Goal: Task Accomplishment & Management: Use online tool/utility

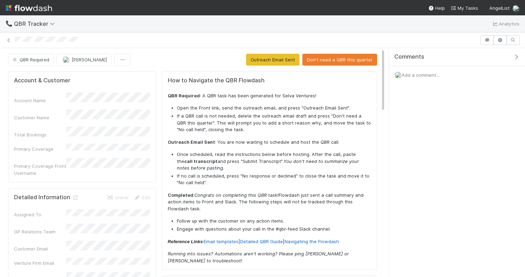
click at [176, 61] on div "QBR Required Connor Riley Outreach Email Sent Don't need a QBR this quarter" at bounding box center [192, 60] width 369 height 12
click at [340, 61] on button "Don't need a QBR this quarter" at bounding box center [339, 60] width 75 height 12
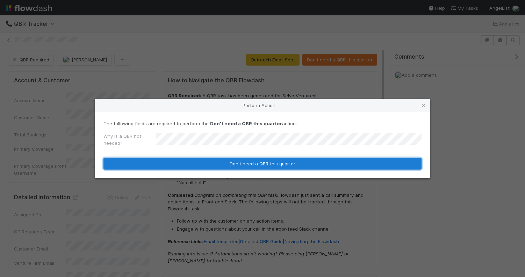
click at [232, 161] on button "Don't need a QBR this quarter" at bounding box center [262, 164] width 318 height 12
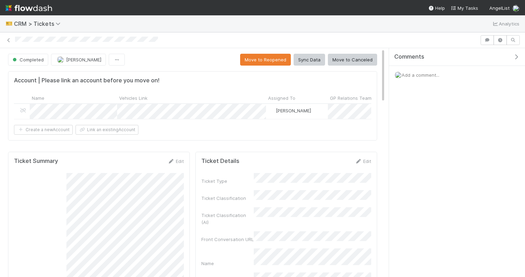
click at [296, 35] on div at bounding box center [262, 40] width 525 height 10
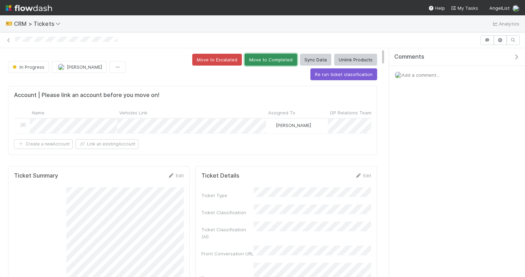
click at [245, 62] on button "Move to Completed" at bounding box center [271, 60] width 52 height 12
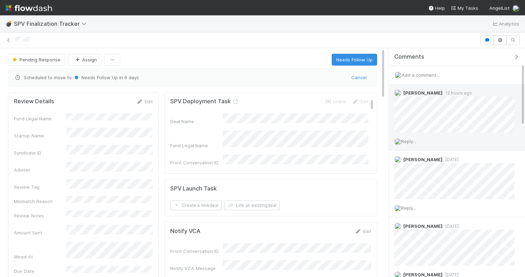
click at [414, 142] on span "Reply..." at bounding box center [408, 142] width 15 height 6
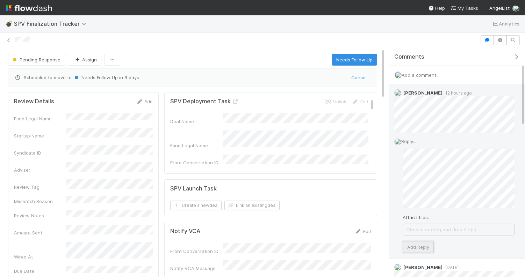
click at [417, 246] on button "Add Reply" at bounding box center [418, 247] width 31 height 12
